Goal: Information Seeking & Learning: Learn about a topic

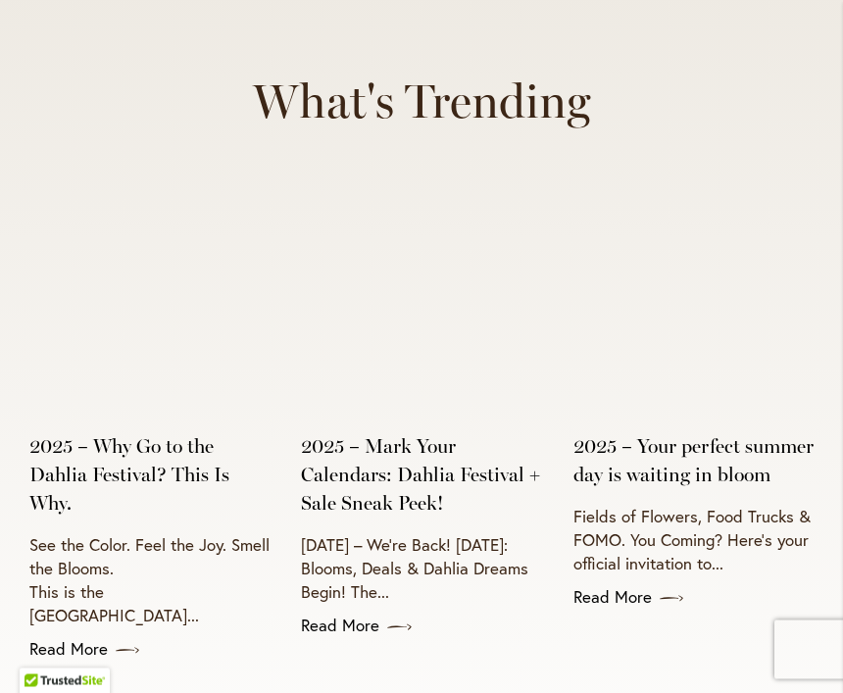
scroll to position [7033, 0]
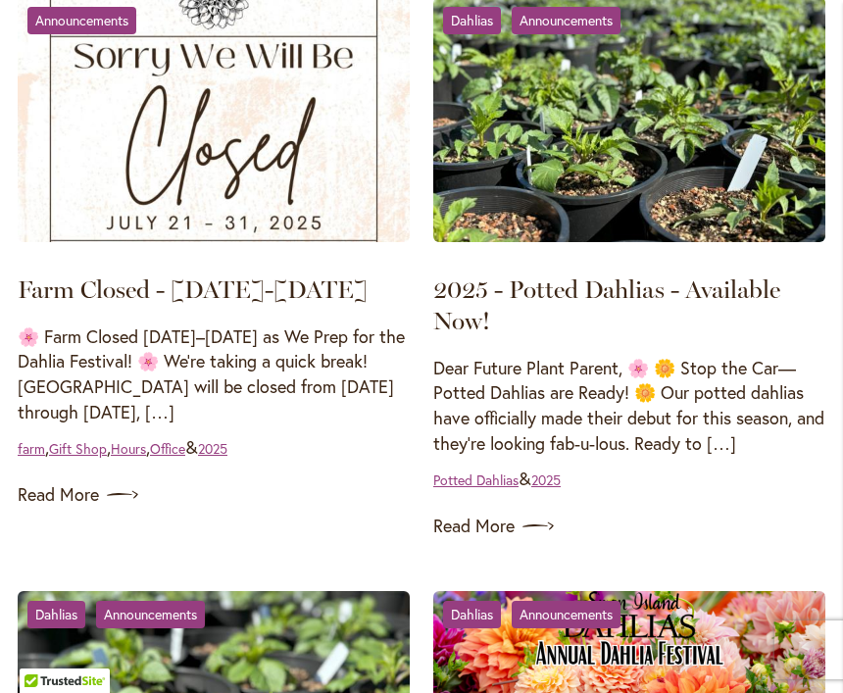
scroll to position [379, 0]
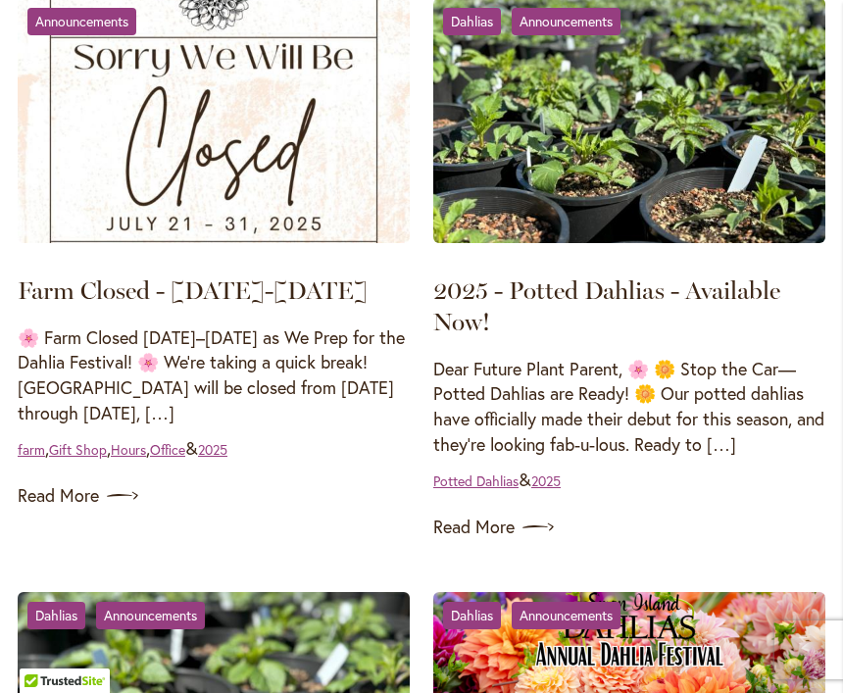
click at [545, 522] on img at bounding box center [537, 526] width 31 height 31
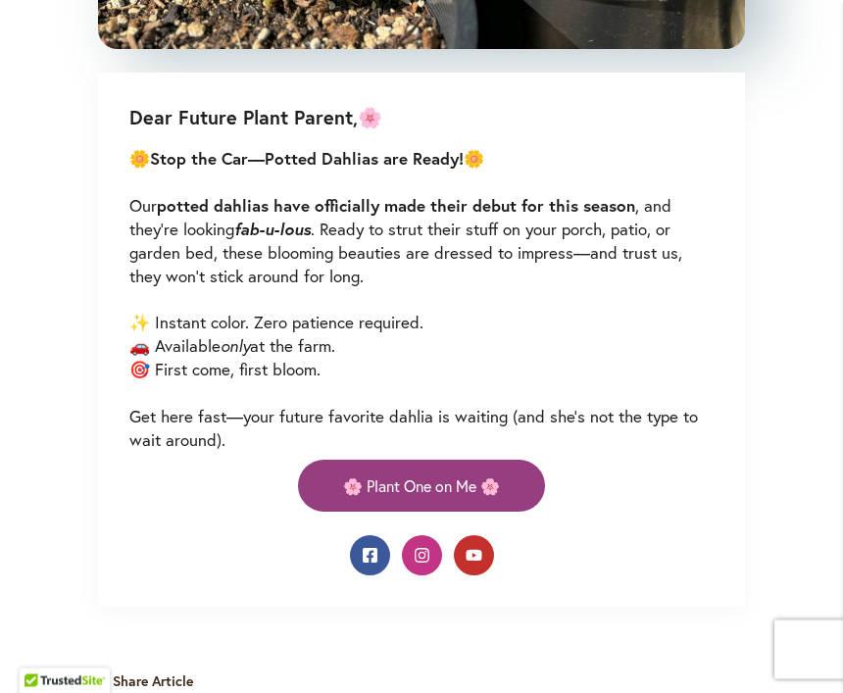
scroll to position [1141, 0]
click at [491, 480] on span "🌸 Plant One on Me 🌸" at bounding box center [421, 485] width 157 height 23
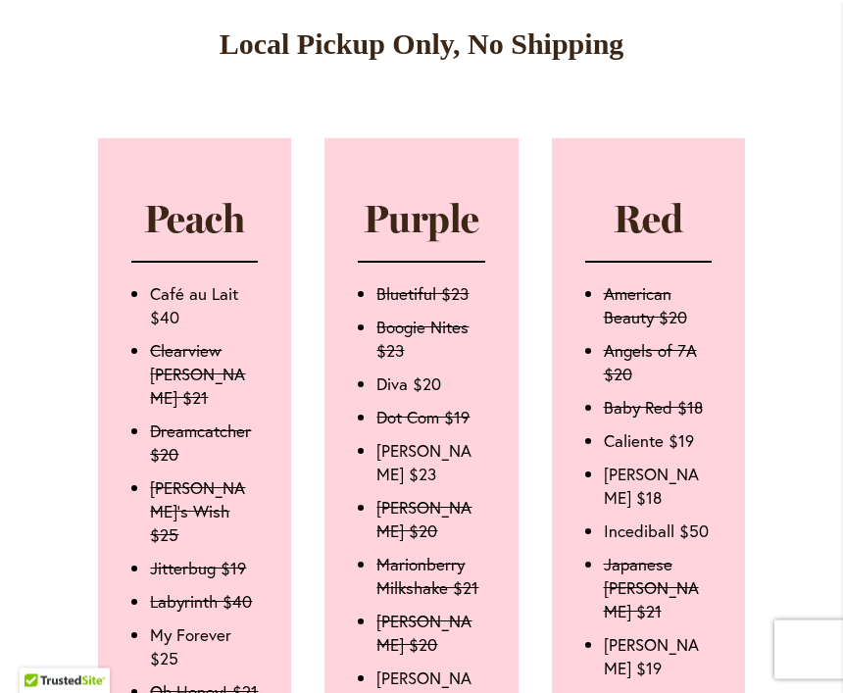
scroll to position [1479, 0]
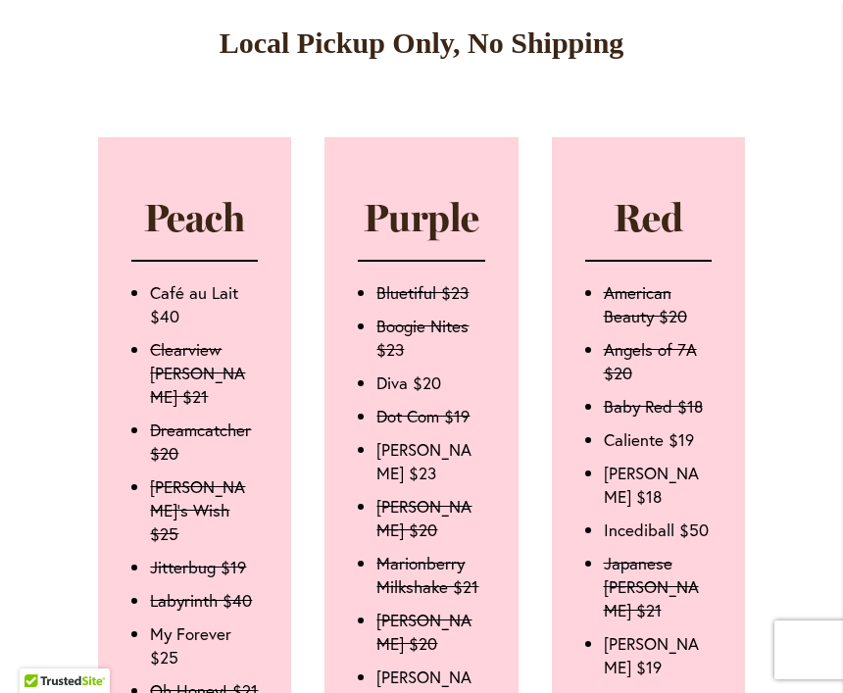
click at [650, 518] on li "Incediball $50" at bounding box center [657, 530] width 108 height 24
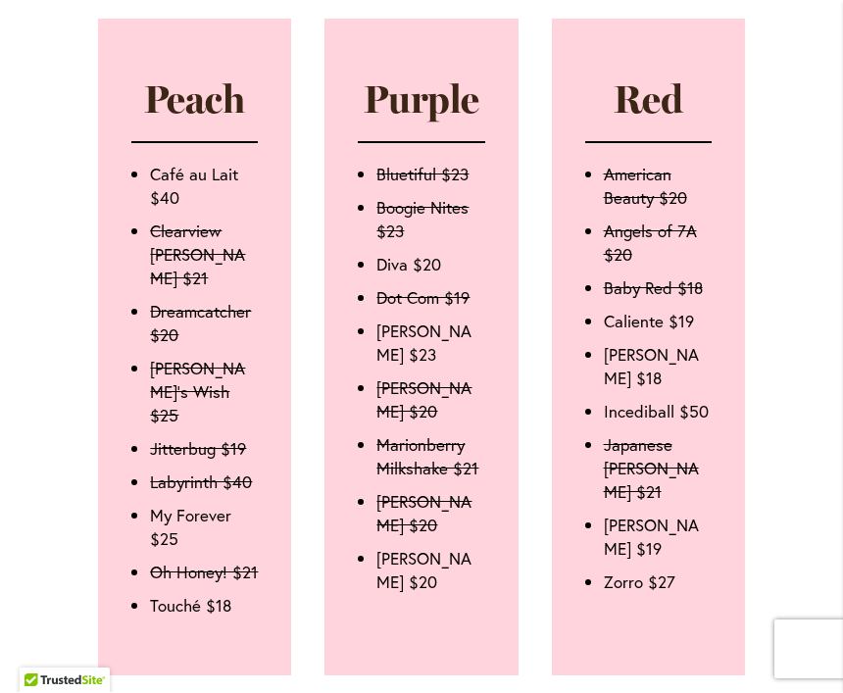
scroll to position [1598, 0]
click at [427, 273] on ul "Bluetiful $23 Boogie Nites $23 Diva $20 Dot Com $19 Einstein $23 Ivanetti $20 M…" at bounding box center [421, 378] width 126 height 431
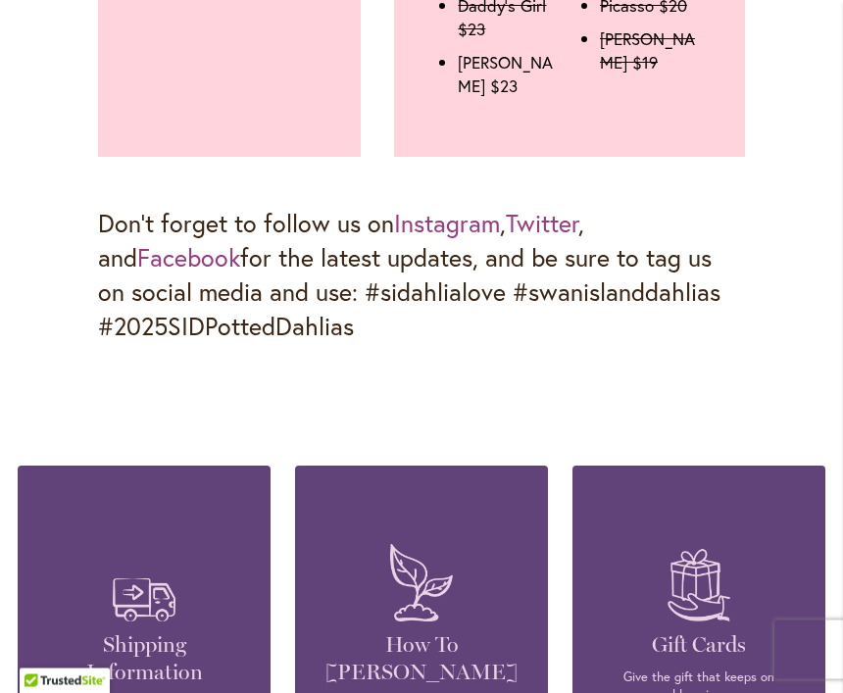
scroll to position [3290, 0]
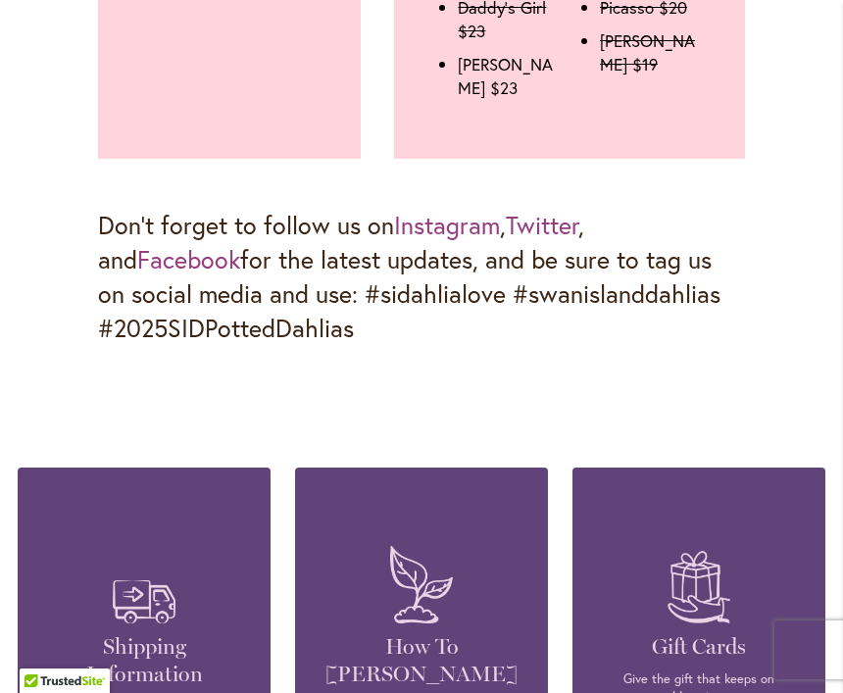
click at [441, 633] on h4 "How To [PERSON_NAME]" at bounding box center [421, 660] width 194 height 55
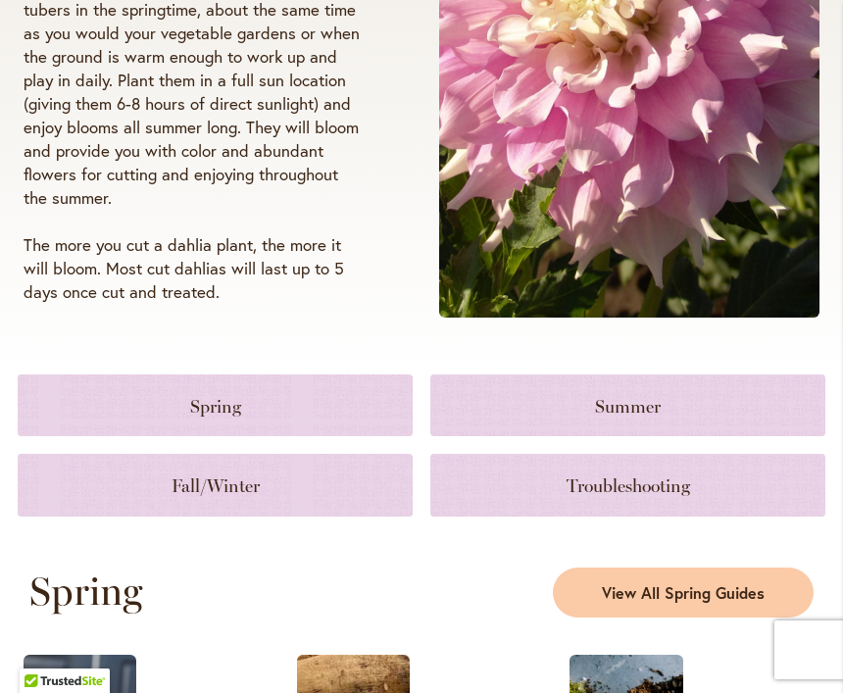
scroll to position [540, 0]
